Goal: Task Accomplishment & Management: Complete application form

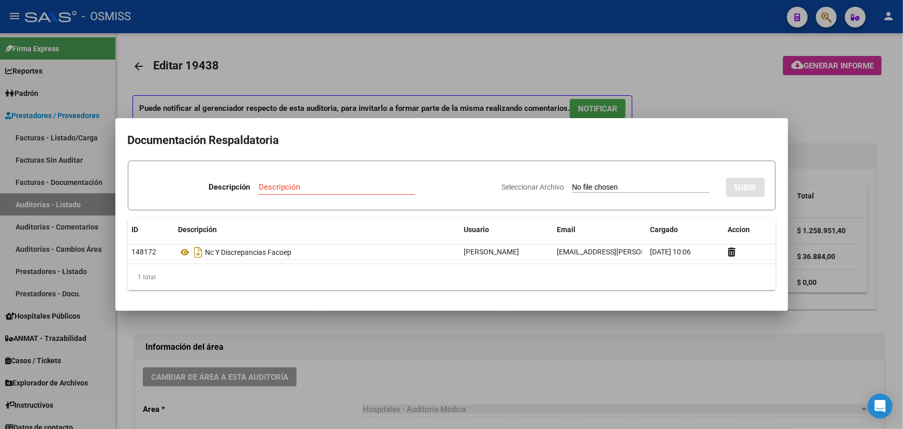
scroll to position [0, 413]
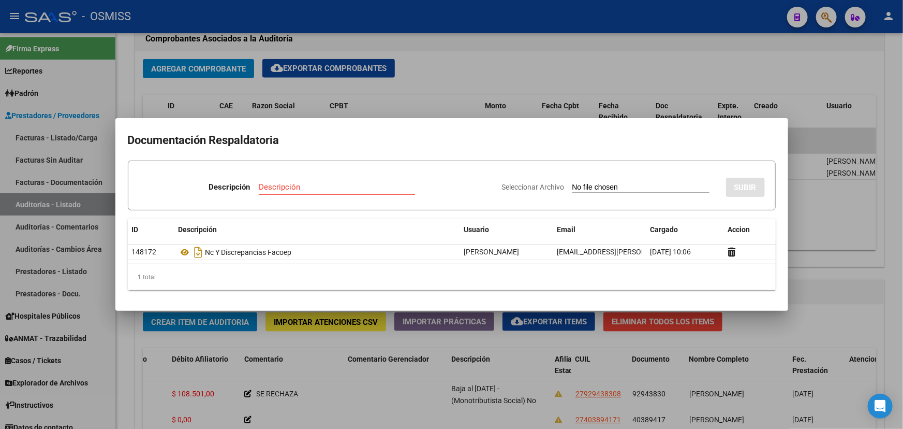
click at [466, 55] on div at bounding box center [451, 214] width 903 height 429
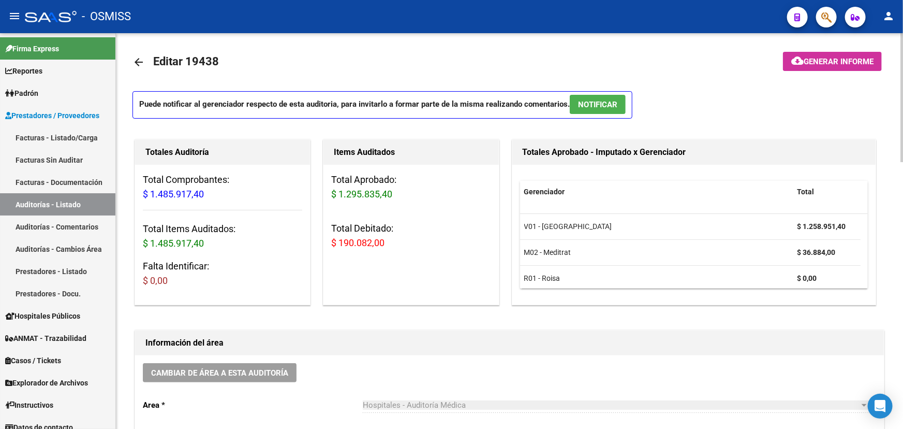
scroll to position [0, 0]
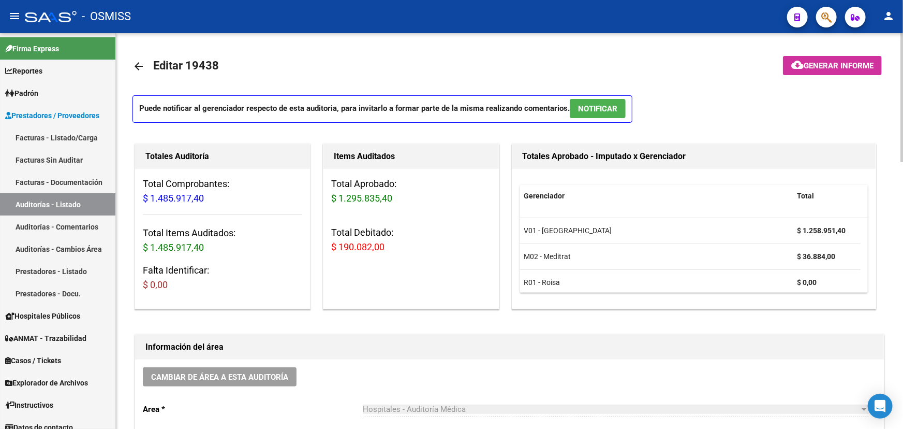
click at [140, 63] on mat-icon "arrow_back" at bounding box center [139, 66] width 12 height 12
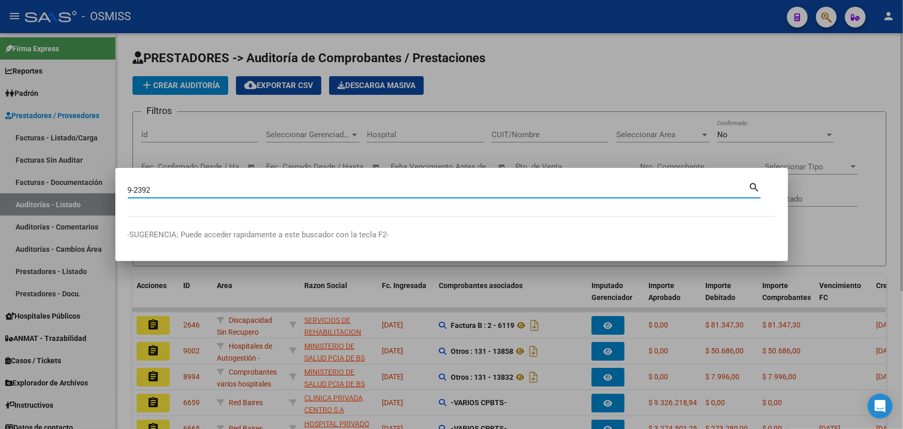
type input "9-2392"
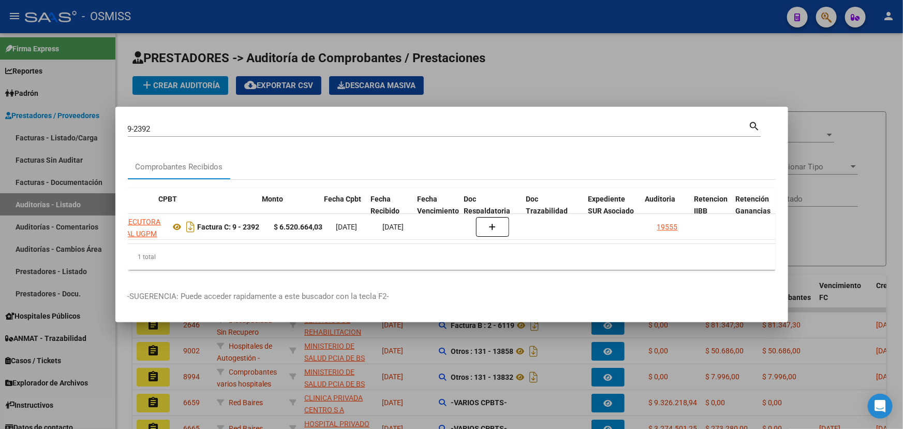
scroll to position [0, 298]
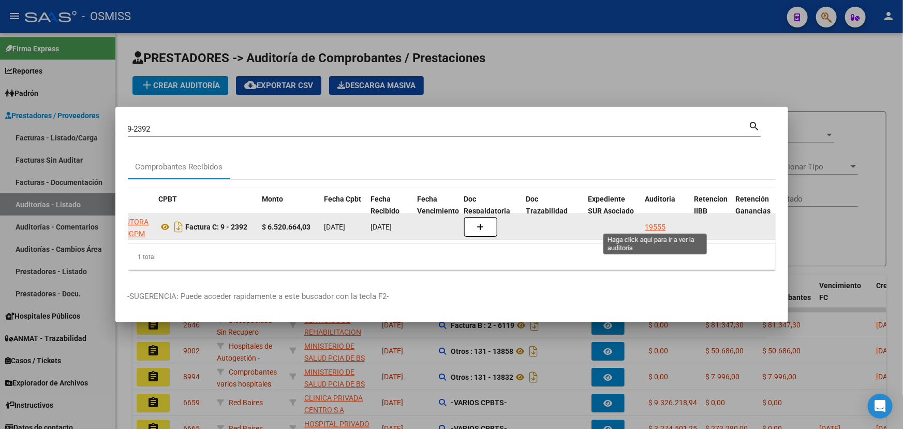
click at [651, 223] on div "19555" at bounding box center [655, 227] width 21 height 12
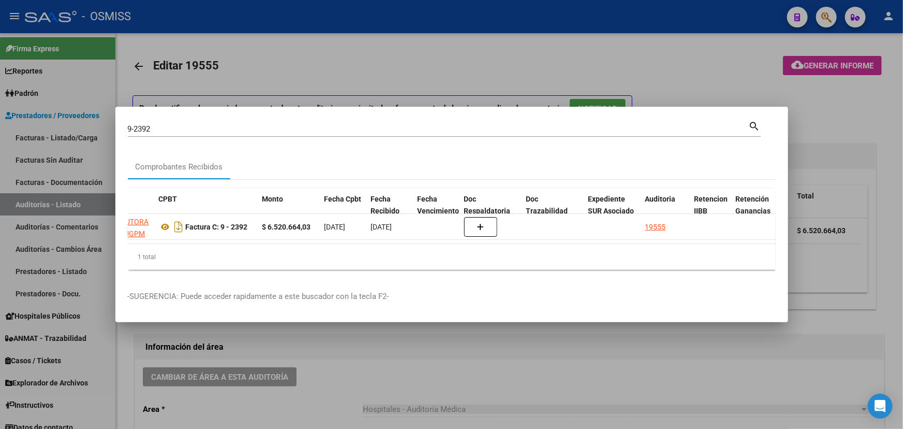
click at [441, 370] on div at bounding box center [451, 214] width 903 height 429
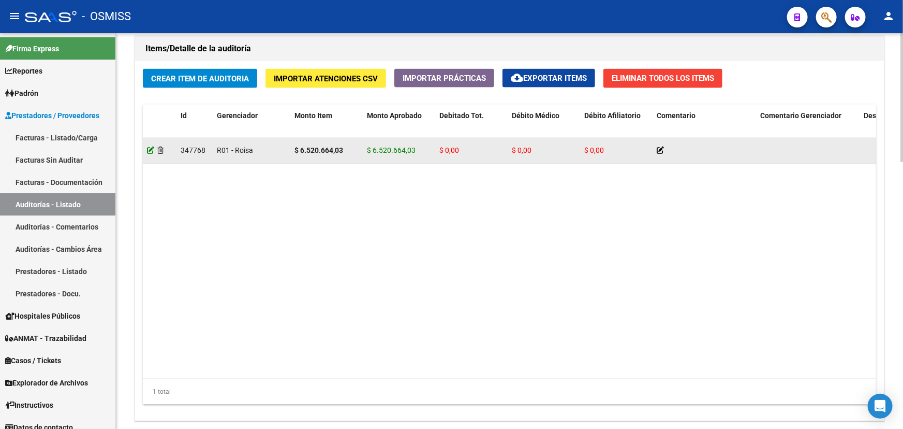
click at [149, 148] on icon at bounding box center [150, 149] width 7 height 7
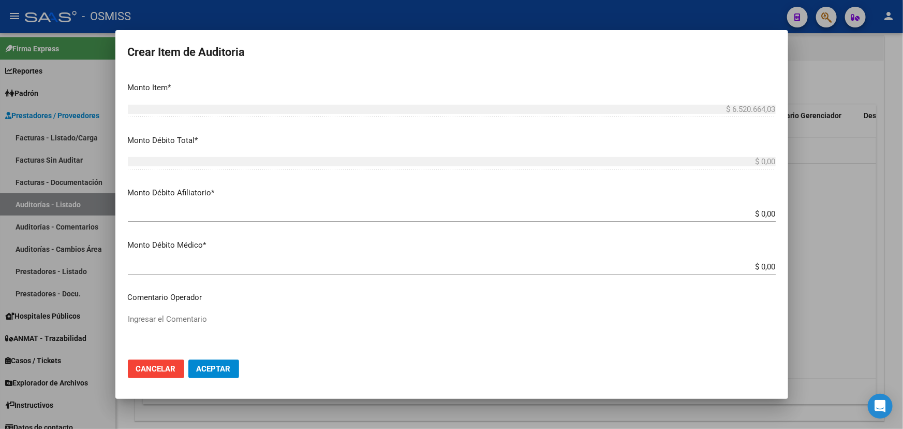
scroll to position [329, 0]
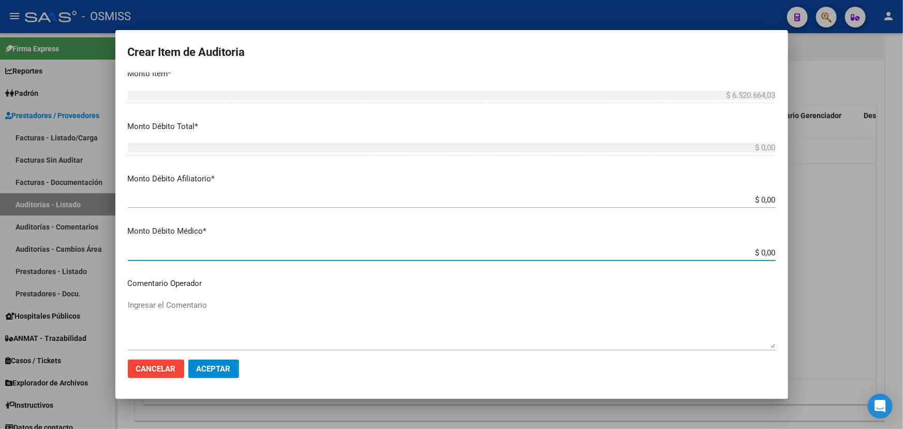
drag, startPoint x: 755, startPoint y: 249, endPoint x: 784, endPoint y: 251, distance: 29.0
click at [784, 251] on mat-dialog-content "49769779 Nro Documento 20497697795 CUIL [PERSON_NAME] DA [PERSON_NAME] Nombre C…" at bounding box center [451, 211] width 673 height 278
type input "$ 0,03"
type input "$ 0,34"
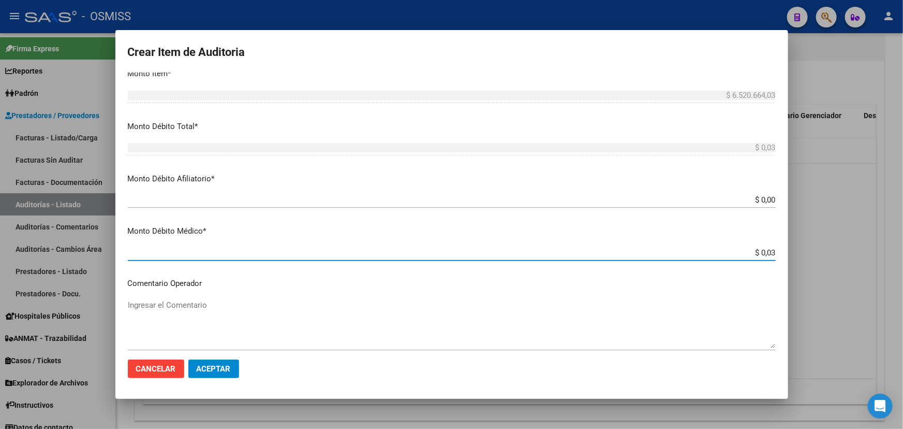
type input "$ 0,34"
type input "$ 3,41"
type input "$ 34,18"
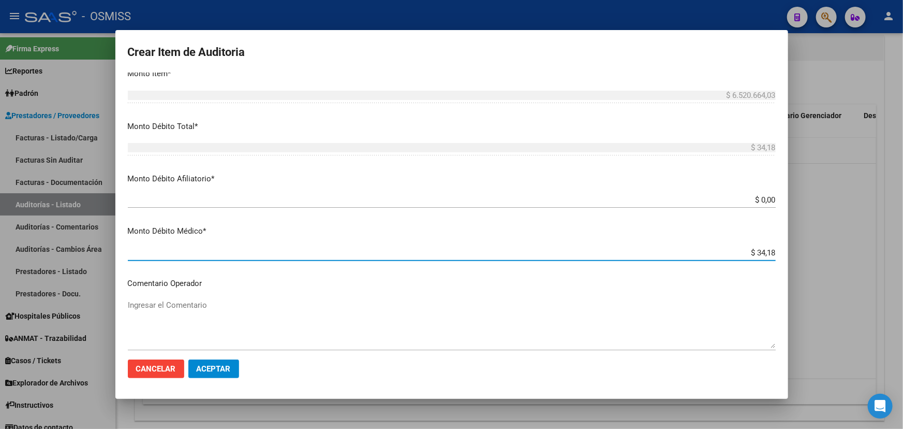
type input "$ 341,89"
type input "$ 3.418,93"
type input "$ 34.189,30"
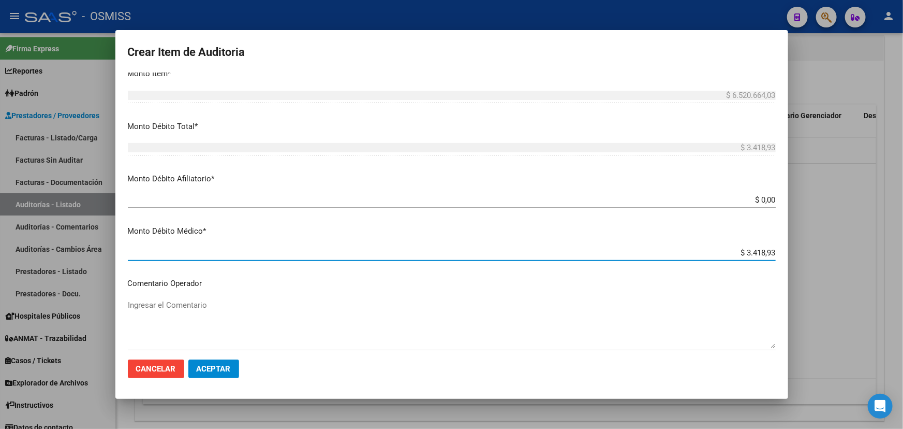
type input "$ 34.189,30"
type input "$ 341.893,06"
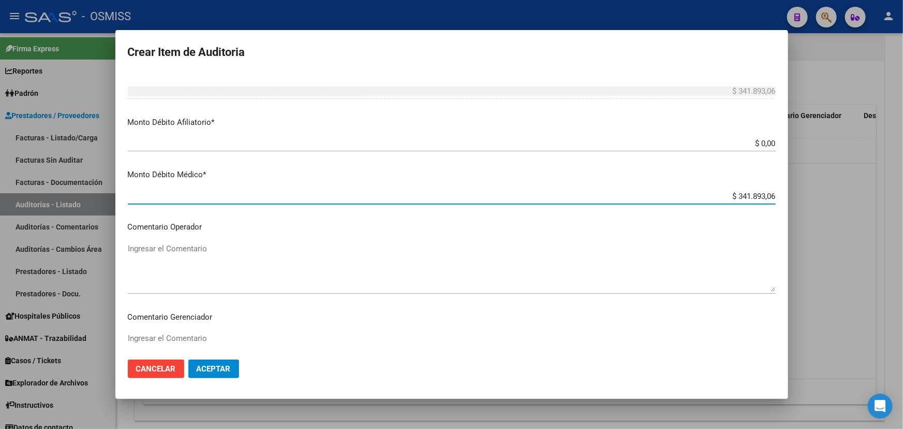
scroll to position [423, 0]
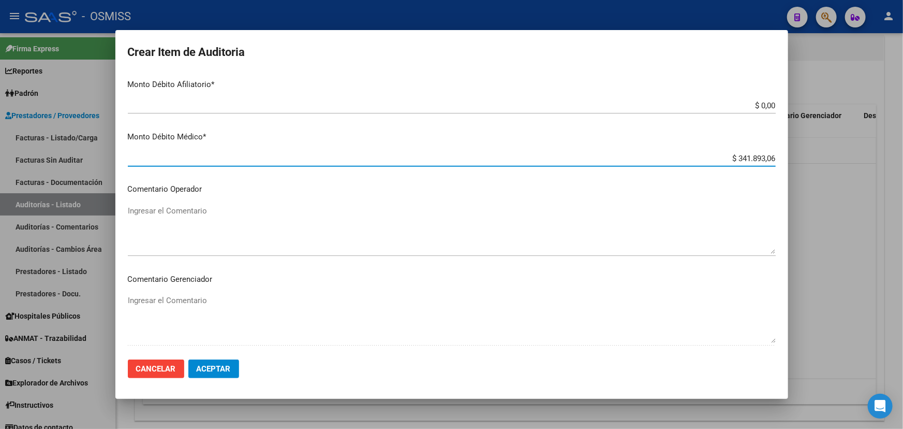
click at [145, 217] on textarea "Ingresar el Comentario" at bounding box center [452, 229] width 648 height 49
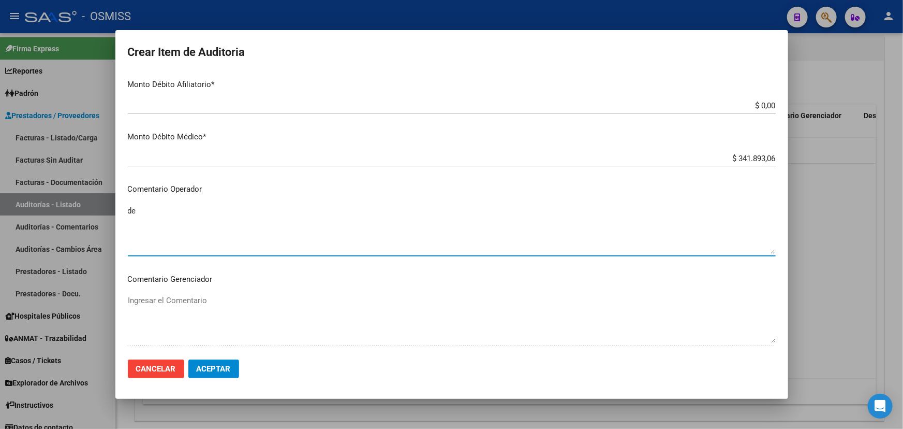
type textarea "d"
type textarea "S"
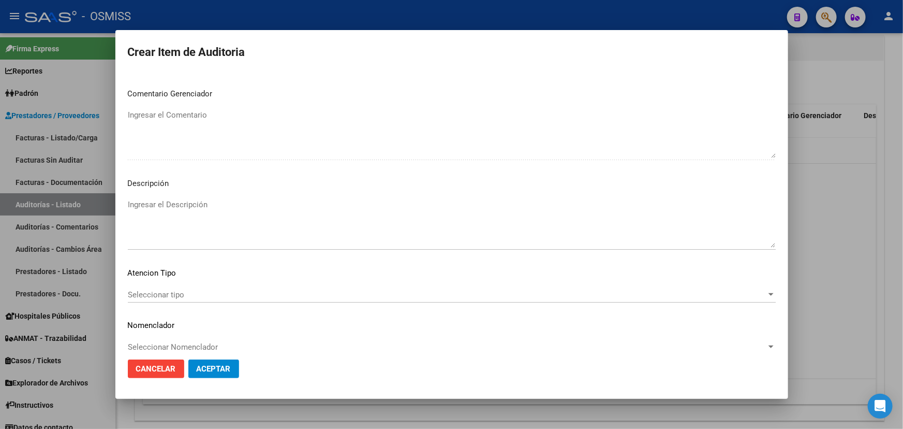
scroll to position [611, 0]
type textarea "DEBITO MEDICO"
click at [142, 203] on textarea "Ingresar el Descripción" at bounding box center [452, 220] width 648 height 49
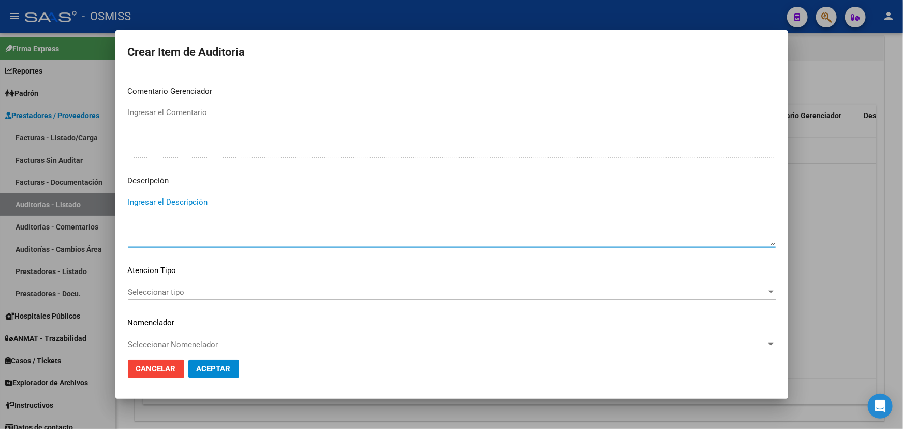
paste textarea "Acorde la lectura de las normas del convenio correspone 100% de la mayor y 75% …"
click at [322, 199] on textarea "Acorde la lectura de las normas del convenio correspone 100% de la mayor y 75% …" at bounding box center [452, 220] width 648 height 49
click at [129, 200] on textarea "Acorde la lectura de las normas del convenio correspon 100% de la mayor y 75% d…" at bounding box center [452, 220] width 648 height 49
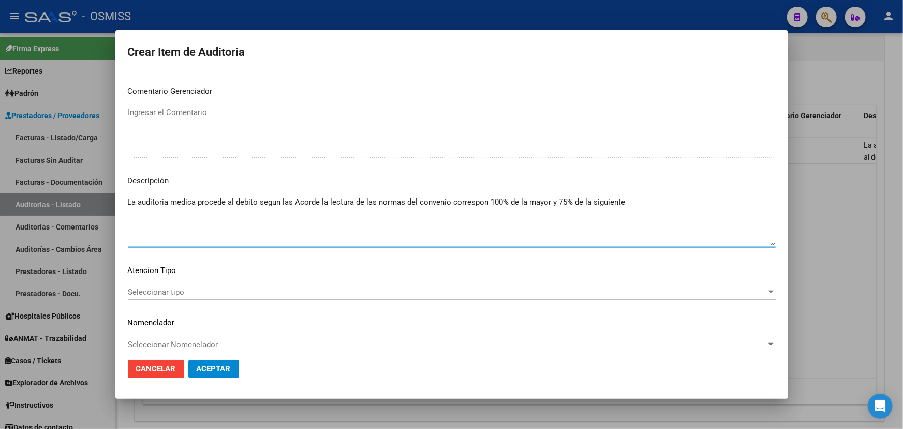
drag, startPoint x: 376, startPoint y: 199, endPoint x: 295, endPoint y: 203, distance: 81.3
click at [295, 203] on textarea "La auditoria medica procede al debito segun las Acorde la lectura de las normas…" at bounding box center [452, 220] width 648 height 49
click at [404, 198] on textarea "La auditoria medica procede al debito segun las normas del convenio correspon 1…" at bounding box center [452, 220] width 648 height 49
paste textarea "Intervenciones múltiples distintas Vias de abordaje 100% > y 75% de la de < val…"
click at [442, 202] on textarea "La auditoria medica procede al debito segun las normas del convenio corresponde…" at bounding box center [452, 220] width 648 height 49
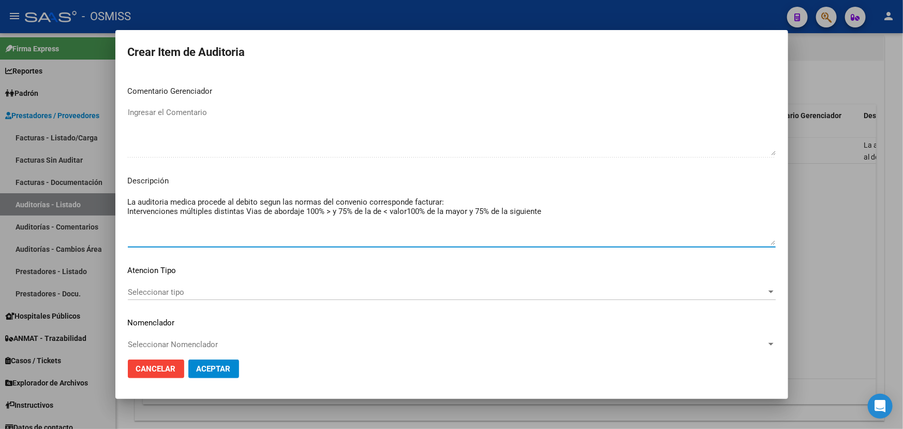
drag, startPoint x: 587, startPoint y: 211, endPoint x: 406, endPoint y: 211, distance: 181.2
click at [406, 211] on textarea "La auditoria medica procede al debito segun las normas del convenio corresponde…" at bounding box center [452, 220] width 648 height 49
type textarea "La auditoria medica procede al debito segun las normas del convenio corresponde…"
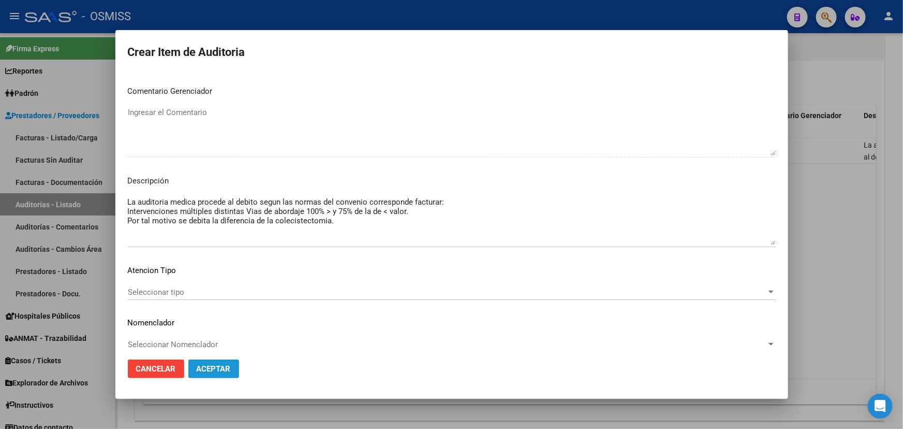
click at [214, 368] on span "Aceptar" at bounding box center [214, 368] width 34 height 9
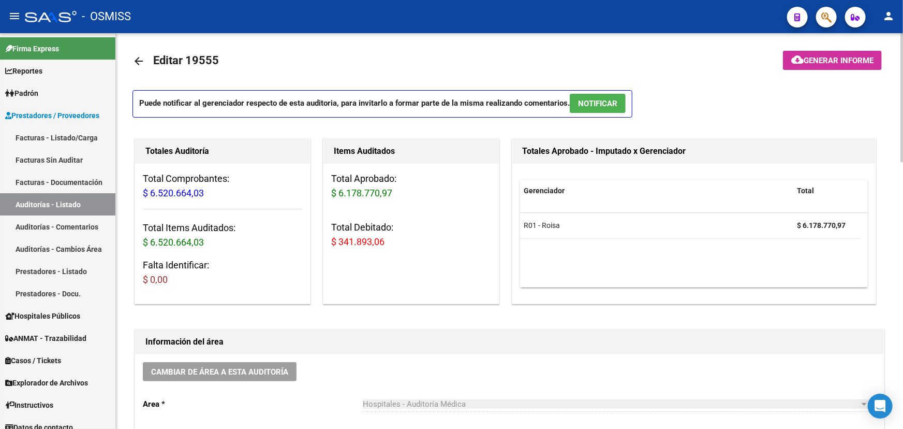
scroll to position [0, 0]
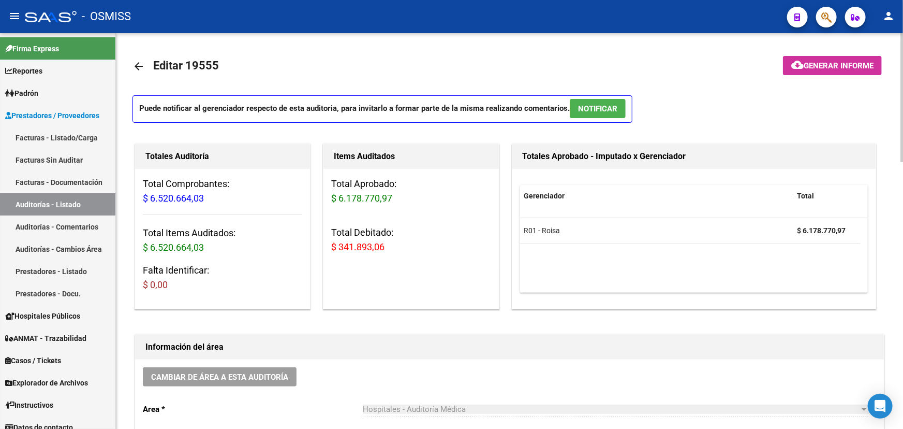
click at [831, 61] on span "Generar informe" at bounding box center [839, 65] width 70 height 9
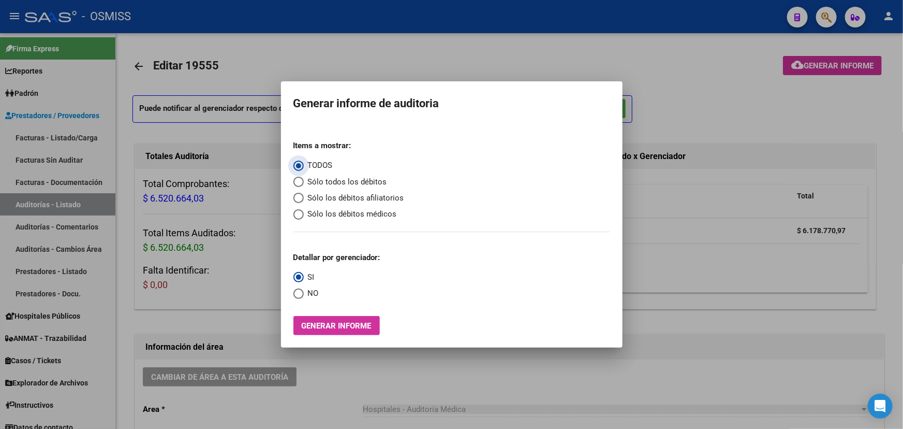
click at [303, 215] on span "Select an option" at bounding box center [298, 214] width 10 height 10
click at [303, 215] on input "Sólo los débitos médicos" at bounding box center [298, 214] width 10 height 10
radio input "true"
click at [298, 295] on span "Select an option" at bounding box center [298, 293] width 10 height 10
click at [298, 295] on input "NO" at bounding box center [298, 293] width 10 height 10
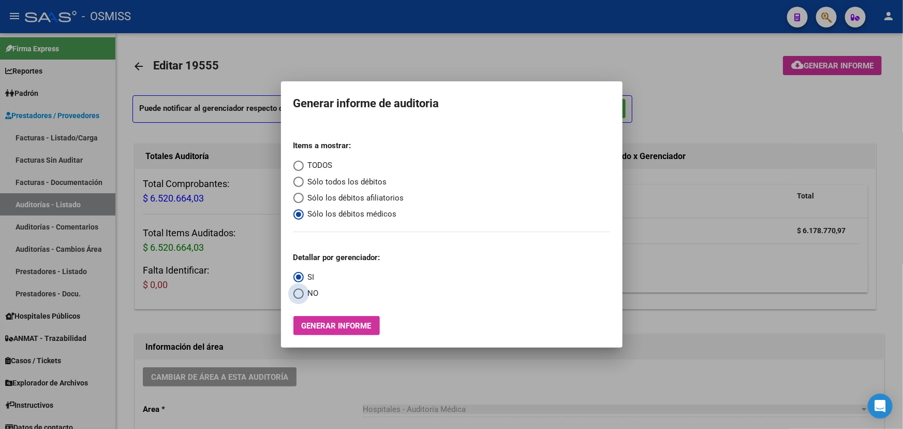
radio input "true"
click at [315, 323] on span "Generar informe" at bounding box center [337, 325] width 70 height 9
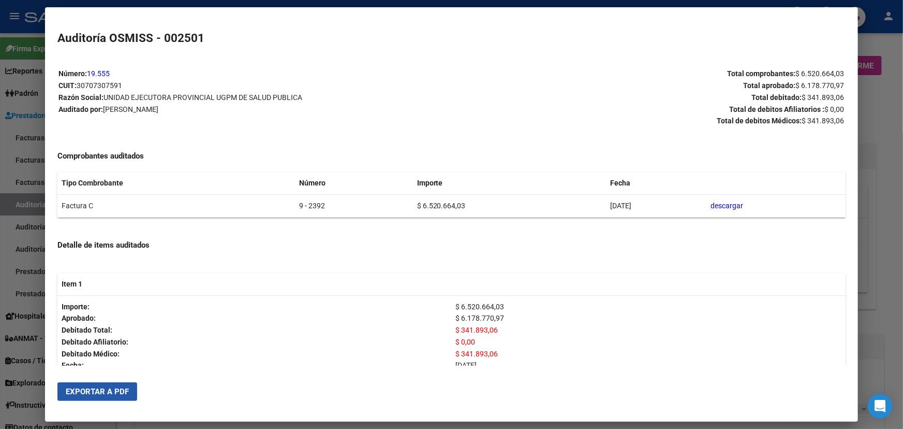
click at [109, 398] on button "Exportar a PDF" at bounding box center [97, 391] width 80 height 19
click at [891, 103] on div at bounding box center [451, 214] width 903 height 429
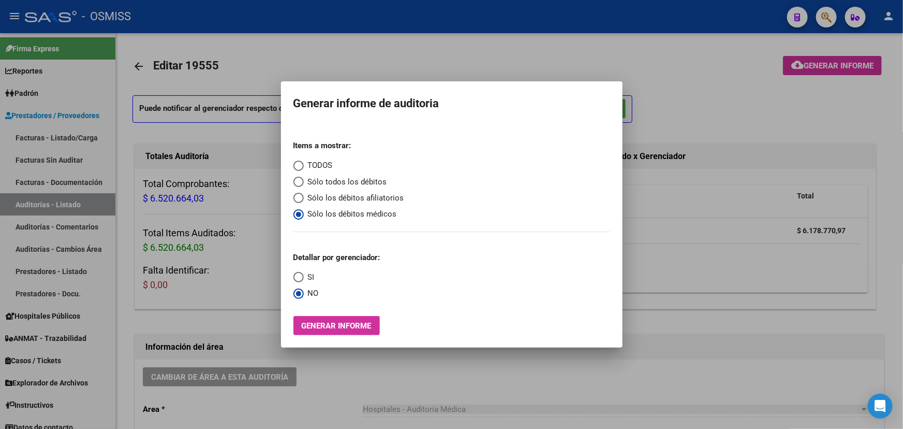
click at [434, 48] on div at bounding box center [451, 214] width 903 height 429
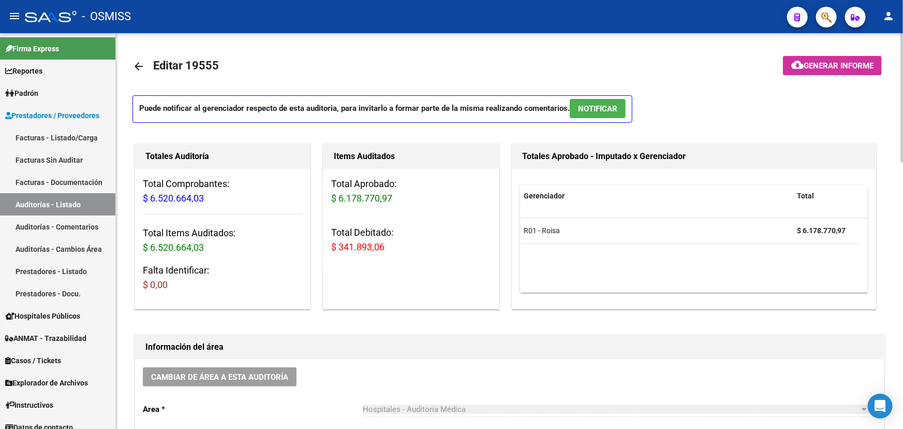
click at [141, 64] on mat-icon "arrow_back" at bounding box center [139, 66] width 12 height 12
